Goal: Navigation & Orientation: Find specific page/section

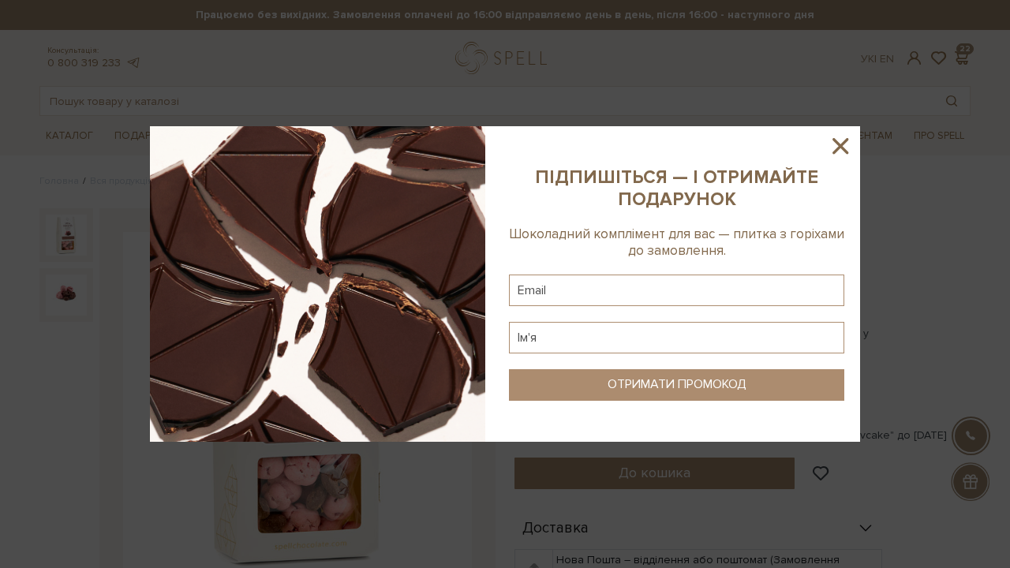
click at [829, 138] on icon at bounding box center [840, 146] width 27 height 27
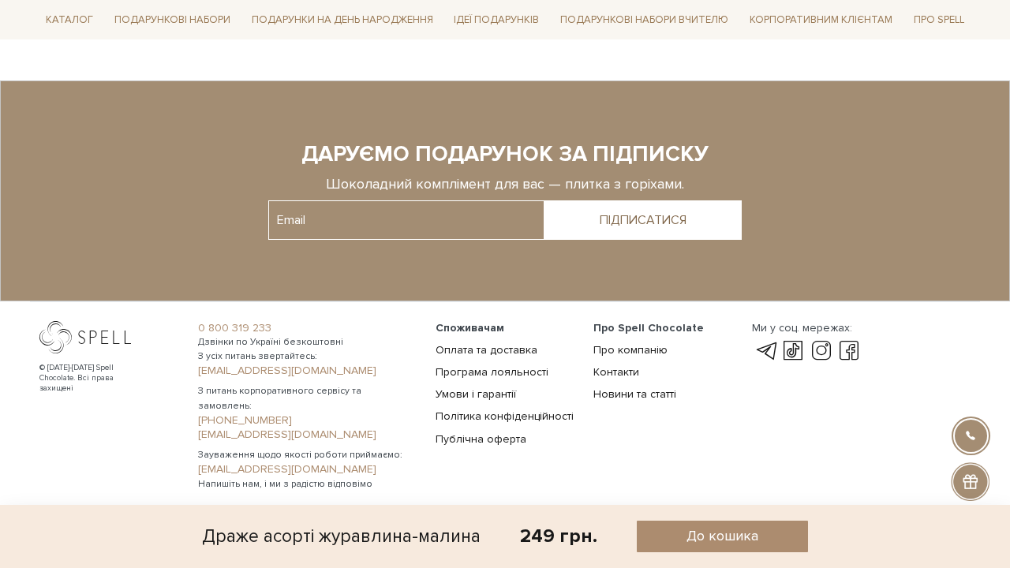
scroll to position [2137, 0]
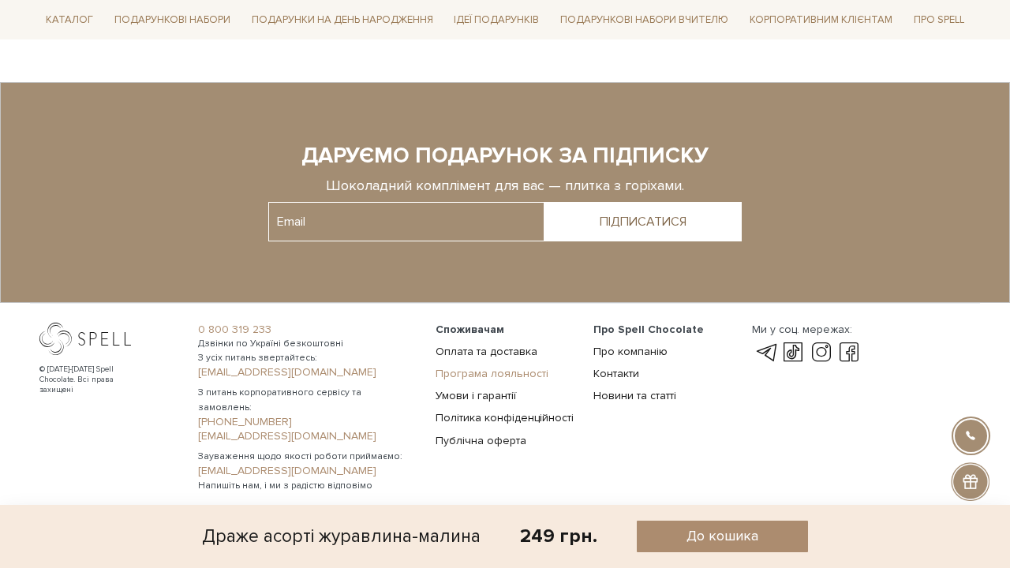
click at [523, 367] on link "Програма лояльності" at bounding box center [492, 373] width 113 height 13
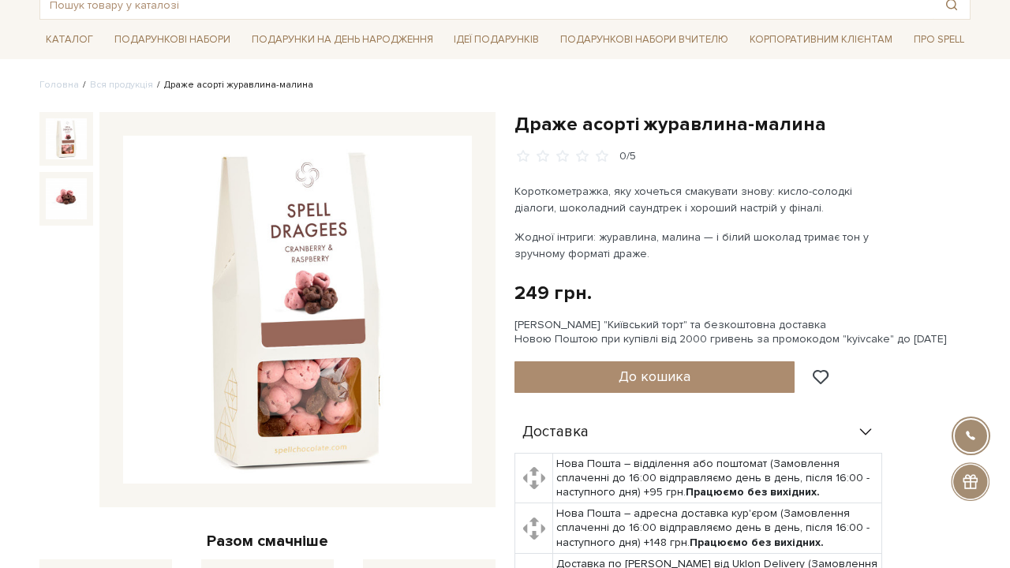
scroll to position [98, 0]
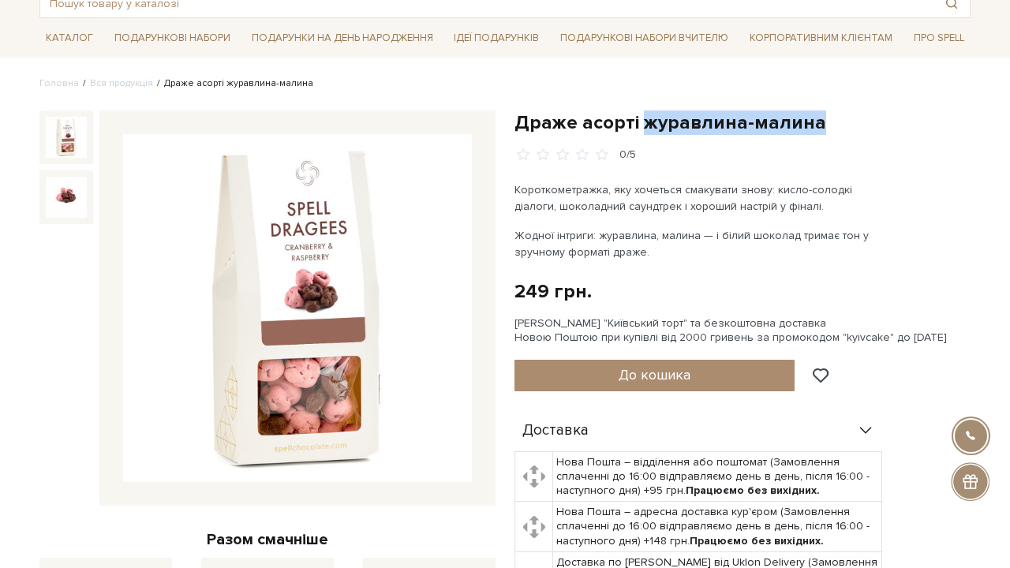
drag, startPoint x: 643, startPoint y: 119, endPoint x: 877, endPoint y: 119, distance: 233.6
click at [877, 119] on h1 "Драже асорті журавлина-малина" at bounding box center [743, 122] width 456 height 24
copy h1 "журавлина-малина"
